Goal: Transaction & Acquisition: Obtain resource

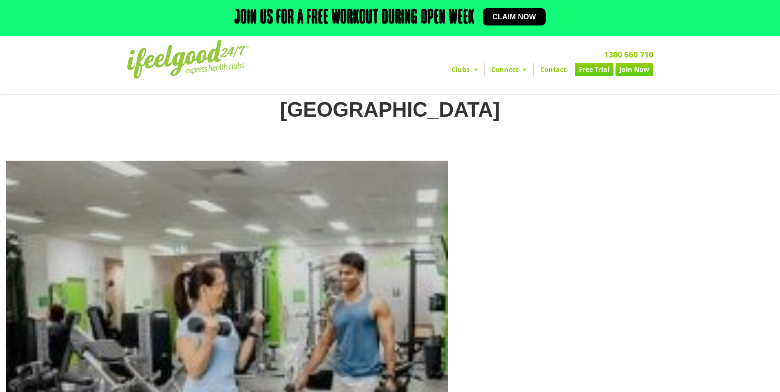
scroll to position [2, 0]
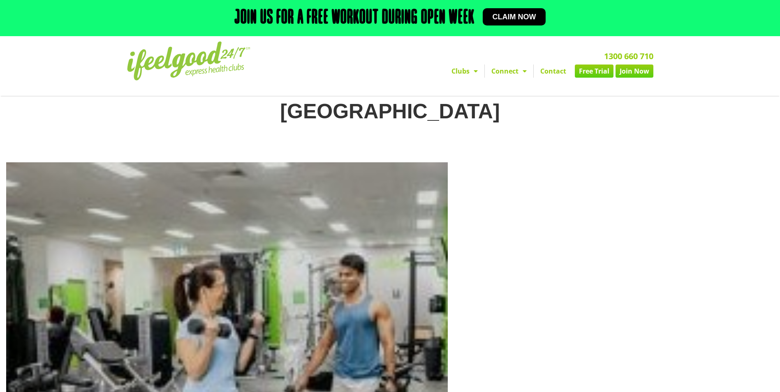
click at [591, 74] on link "Free Trial" at bounding box center [594, 71] width 39 height 13
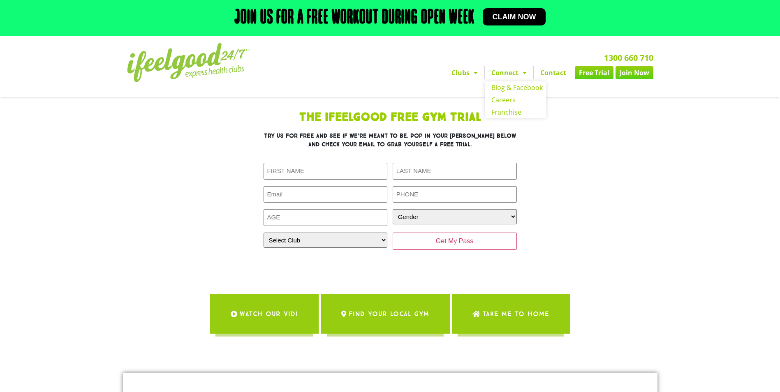
click at [512, 72] on link "Connect" at bounding box center [509, 72] width 49 height 13
click at [669, 211] on section "The IfeelGood Free Gym Trial Try us for free and see if we’re meant to be. Pop …" at bounding box center [390, 227] width 780 height 261
click at [681, 187] on section "The IfeelGood Free Gym Trial Try us for free and see if we’re meant to be. Pop …" at bounding box center [390, 227] width 780 height 261
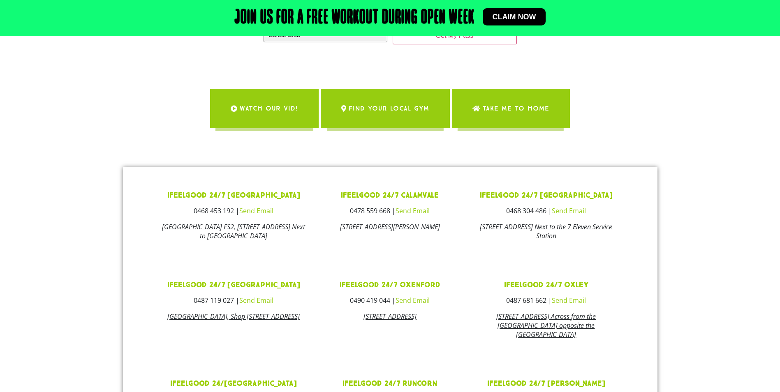
scroll to position [370, 0]
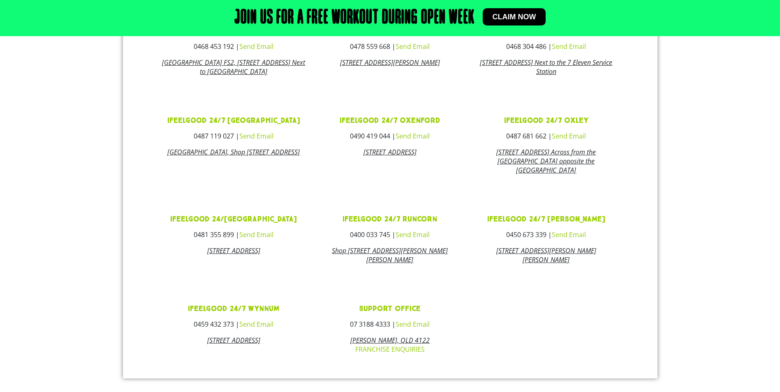
drag, startPoint x: 60, startPoint y: 125, endPoint x: 60, endPoint y: 132, distance: 6.2
click at [59, 127] on section "ifeelgood 24/7 [GEOGRAPHIC_DATA] 0468 453 192 | Send Email [GEOGRAPHIC_DATA][ST…" at bounding box center [390, 191] width 780 height 376
click at [258, 141] on link "Send Email" at bounding box center [256, 136] width 34 height 9
